Goal: Check status

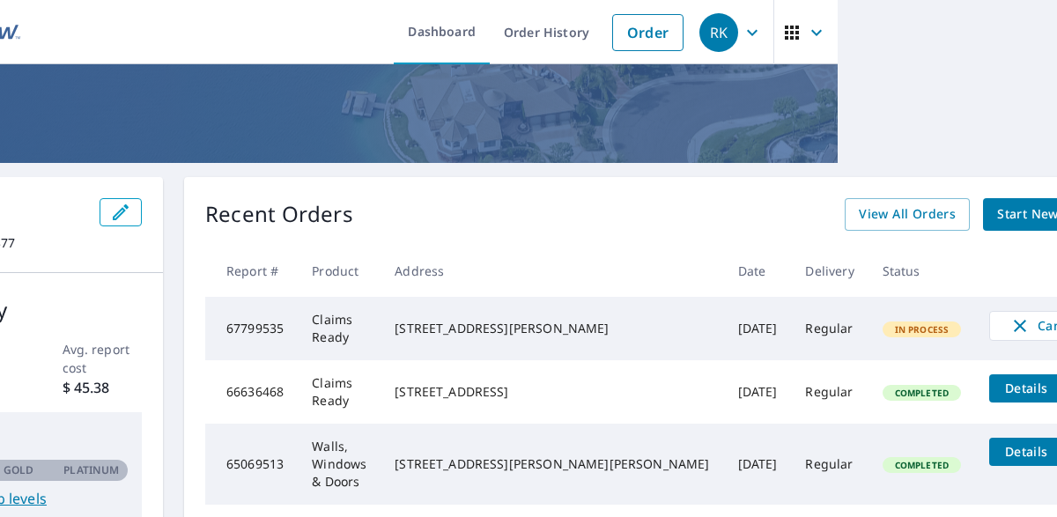
scroll to position [0, 108]
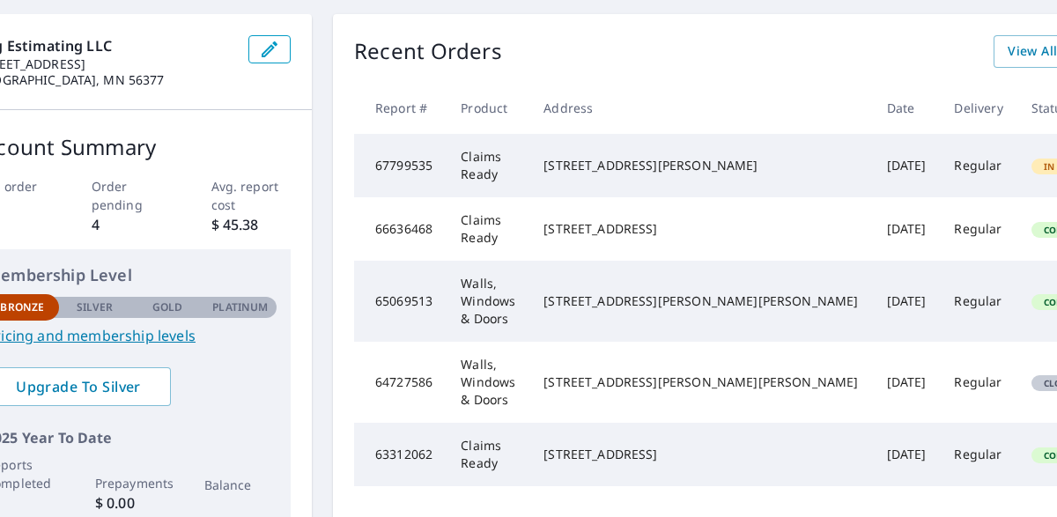
scroll to position [163, 108]
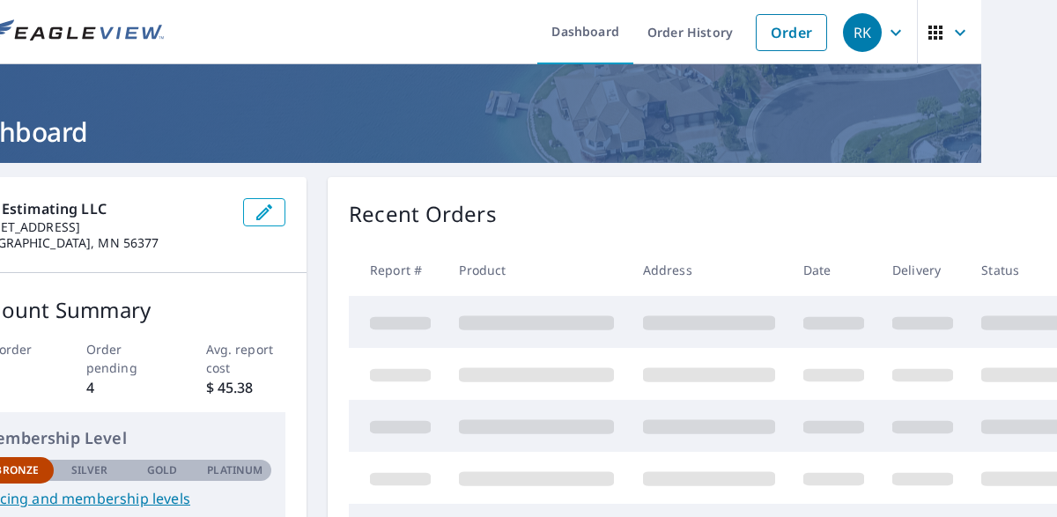
scroll to position [0, 94]
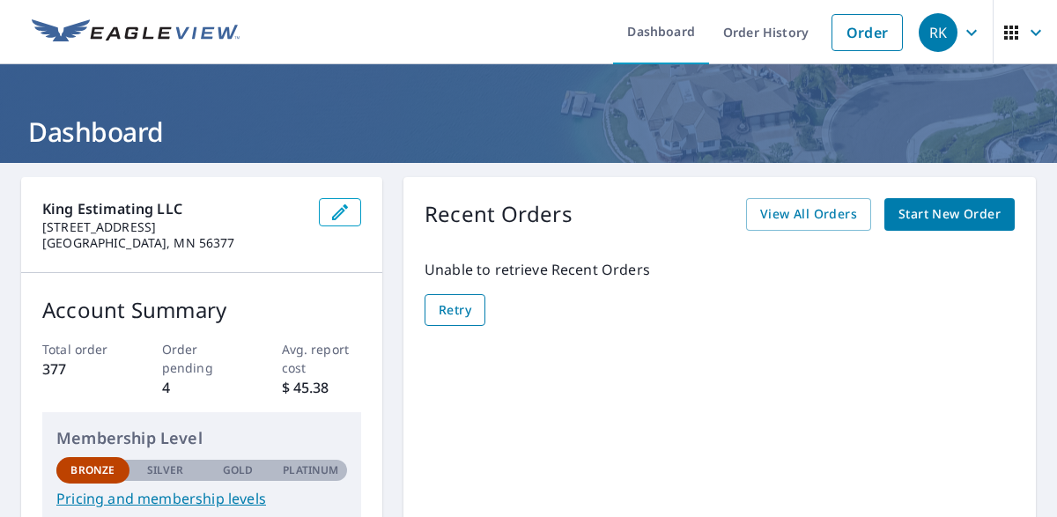
click at [457, 304] on span "Retry" at bounding box center [455, 310] width 33 height 22
